Goal: Find contact information: Find contact information

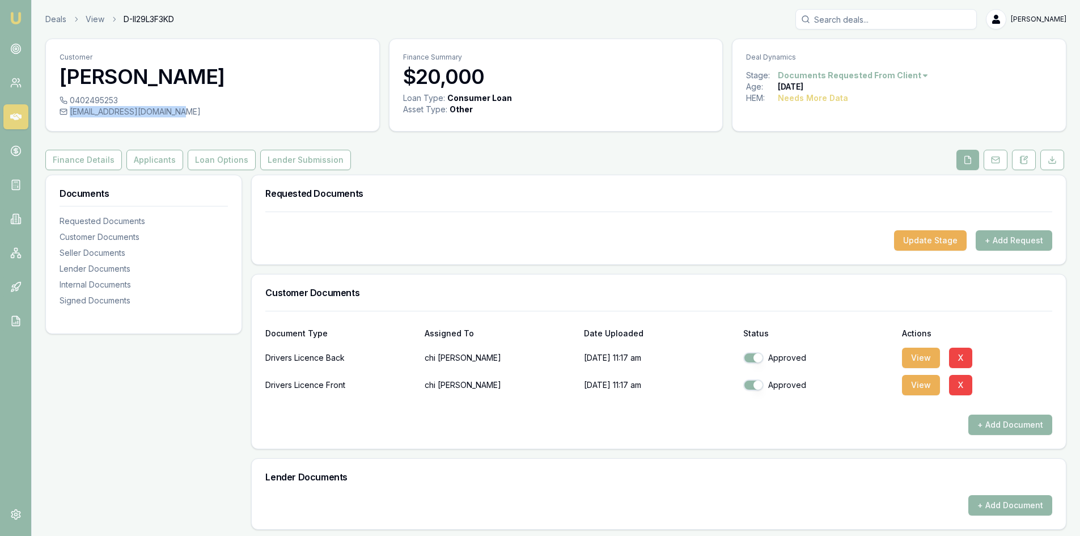
click at [180, 113] on div "[EMAIL_ADDRESS][DOMAIN_NAME]" at bounding box center [213, 111] width 306 height 11
copy div "[EMAIL_ADDRESS][DOMAIN_NAME]"
drag, startPoint x: 132, startPoint y: 101, endPoint x: 118, endPoint y: 100, distance: 13.6
click at [118, 100] on div "0402495253" at bounding box center [213, 100] width 306 height 11
copy div "0402495253"
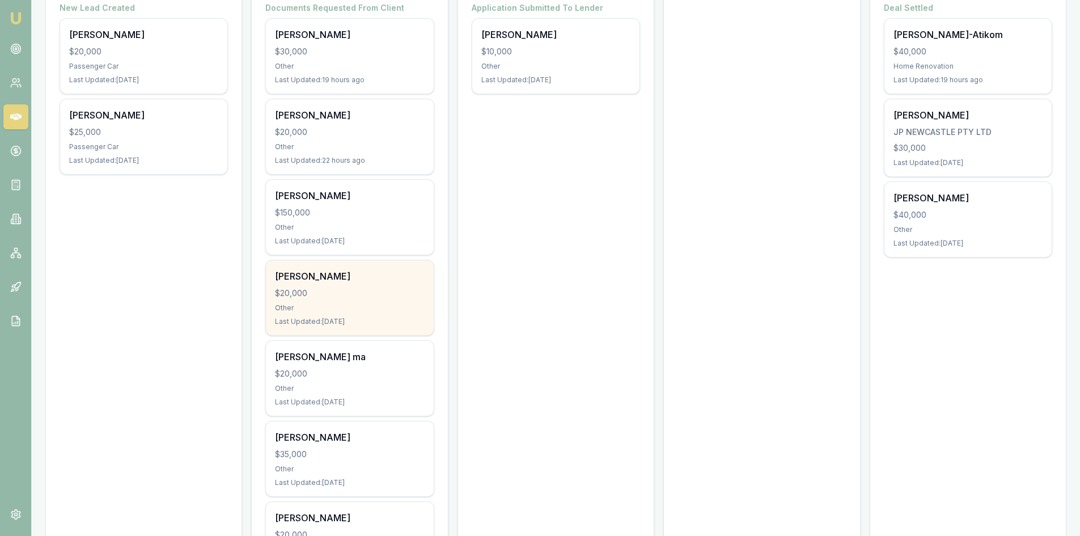
scroll to position [343, 0]
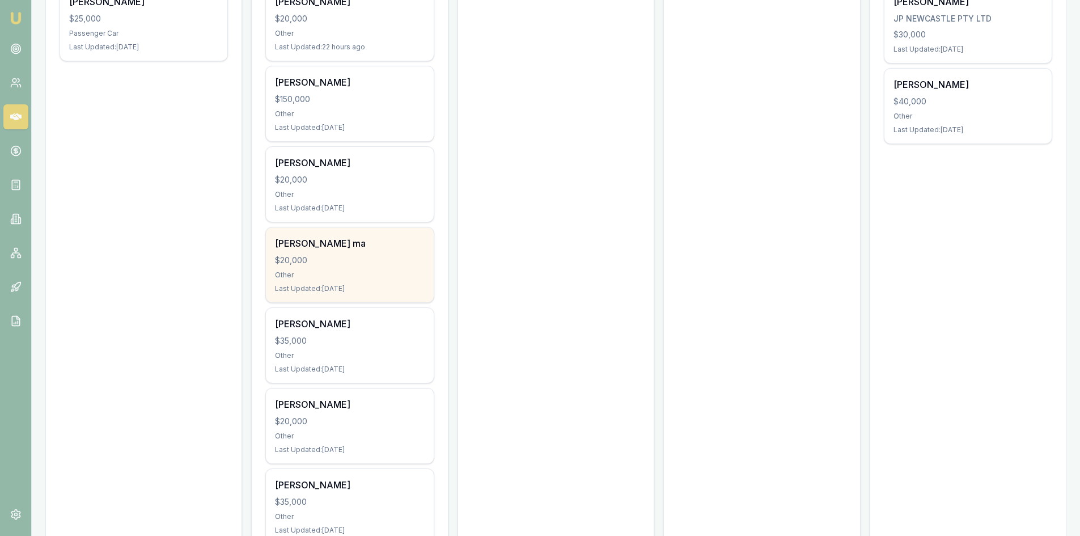
click at [333, 290] on div "Last Updated: 2 days ago" at bounding box center [349, 288] width 149 height 9
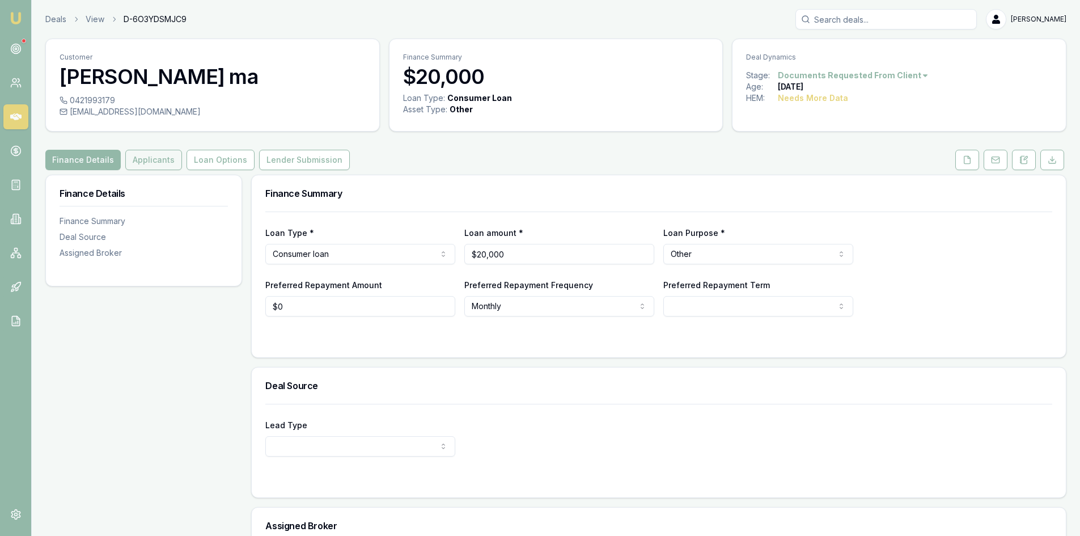
click at [139, 162] on button "Applicants" at bounding box center [153, 160] width 57 height 20
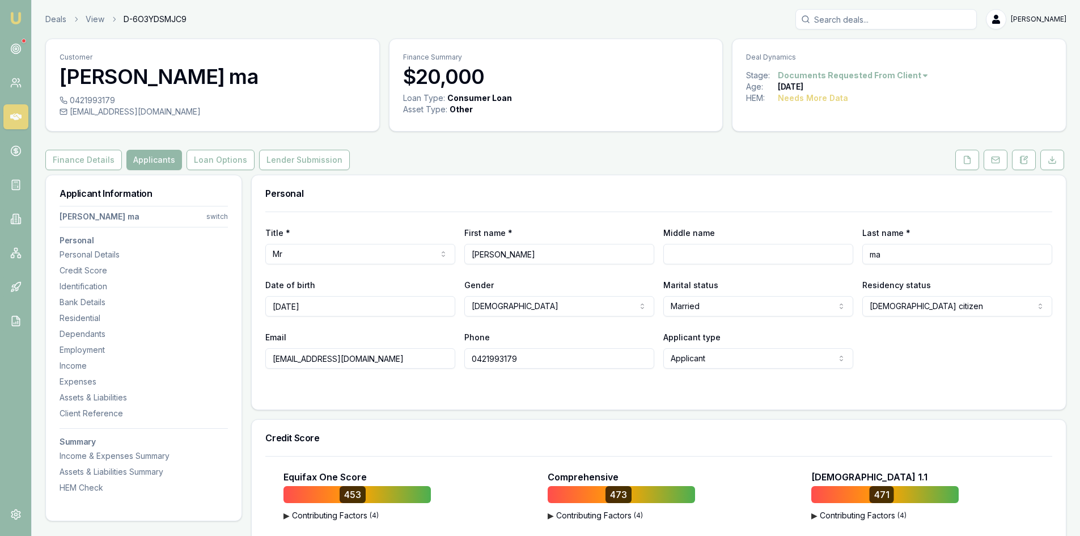
scroll to position [227, 0]
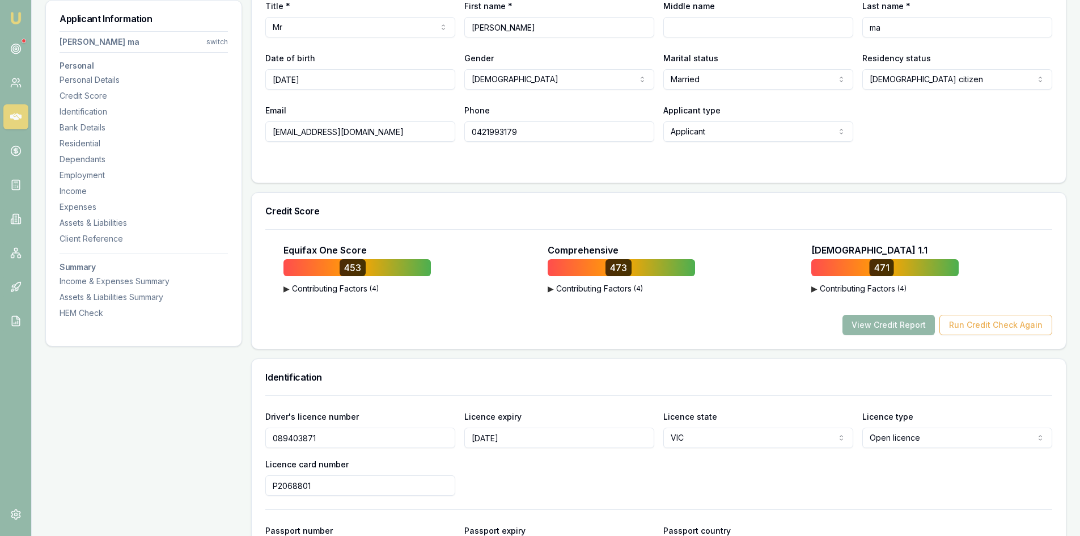
click at [310, 127] on input "khanhma09111982@gmail.com" at bounding box center [360, 131] width 190 height 20
drag, startPoint x: 387, startPoint y: 133, endPoint x: 233, endPoint y: 135, distance: 154.3
